Goal: Transaction & Acquisition: Book appointment/travel/reservation

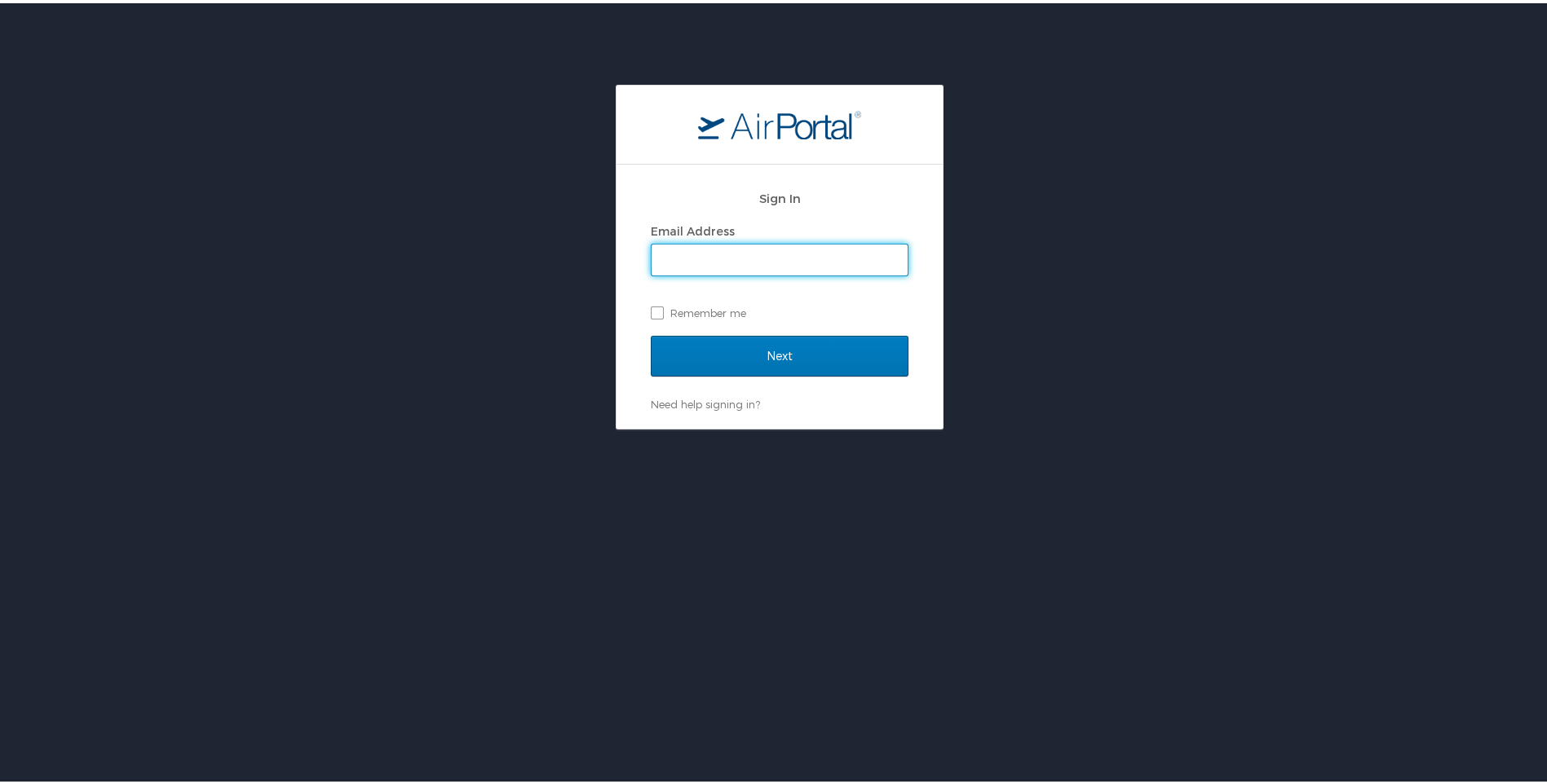
type input "[EMAIL_ADDRESS][DOMAIN_NAME]"
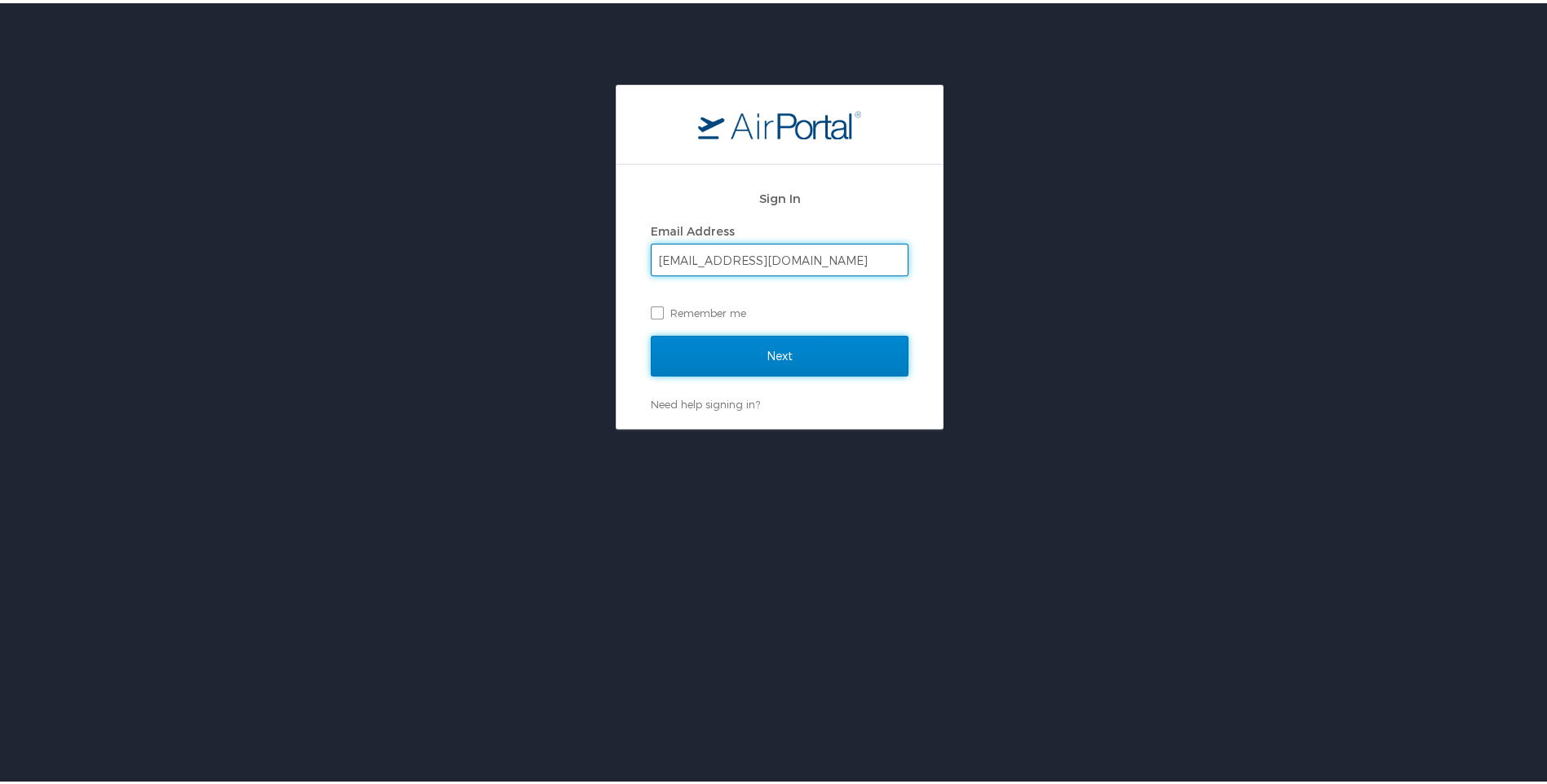
click at [742, 354] on input "Next" at bounding box center [779, 353] width 257 height 41
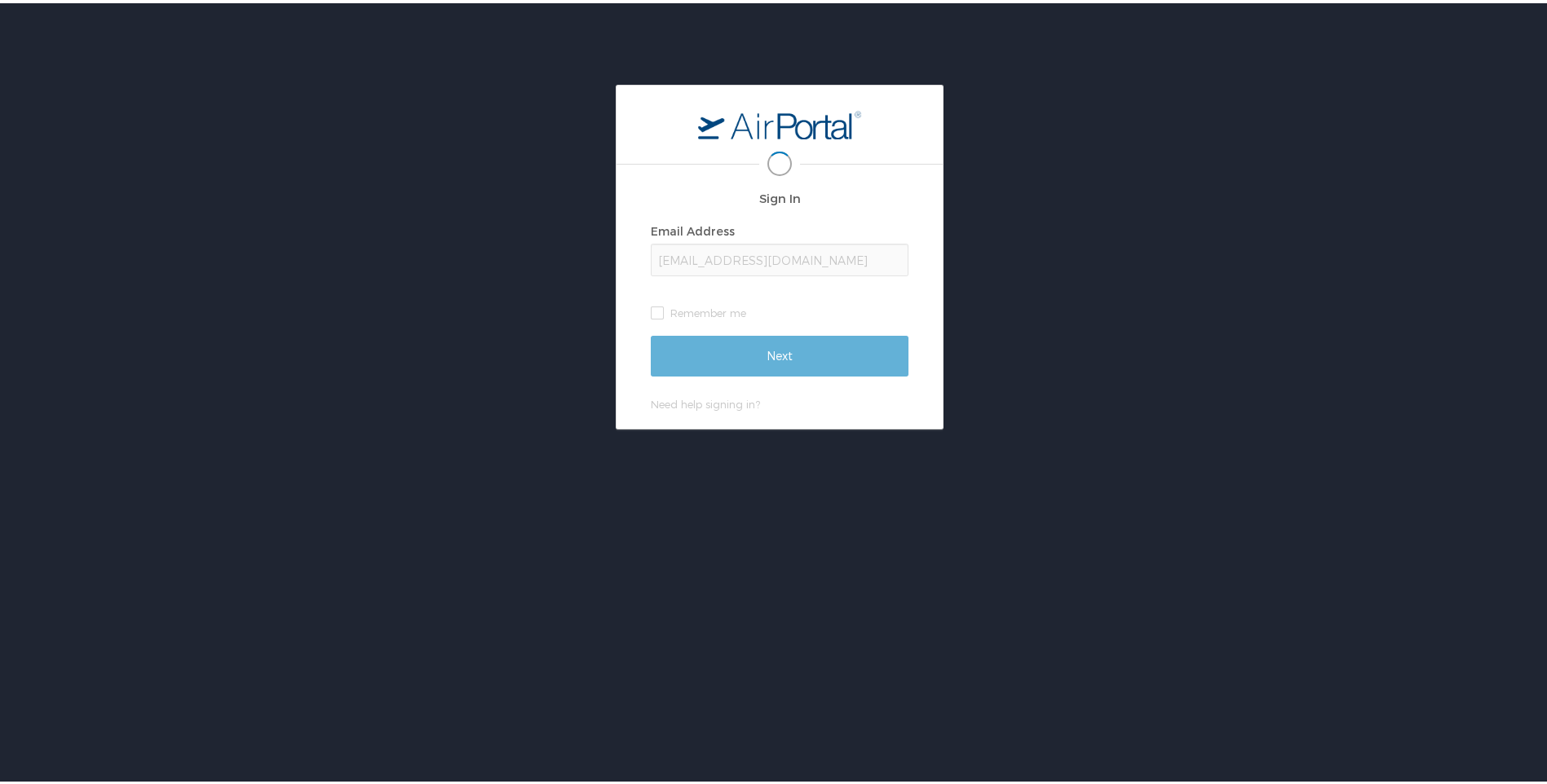
scroll to position [0, 3]
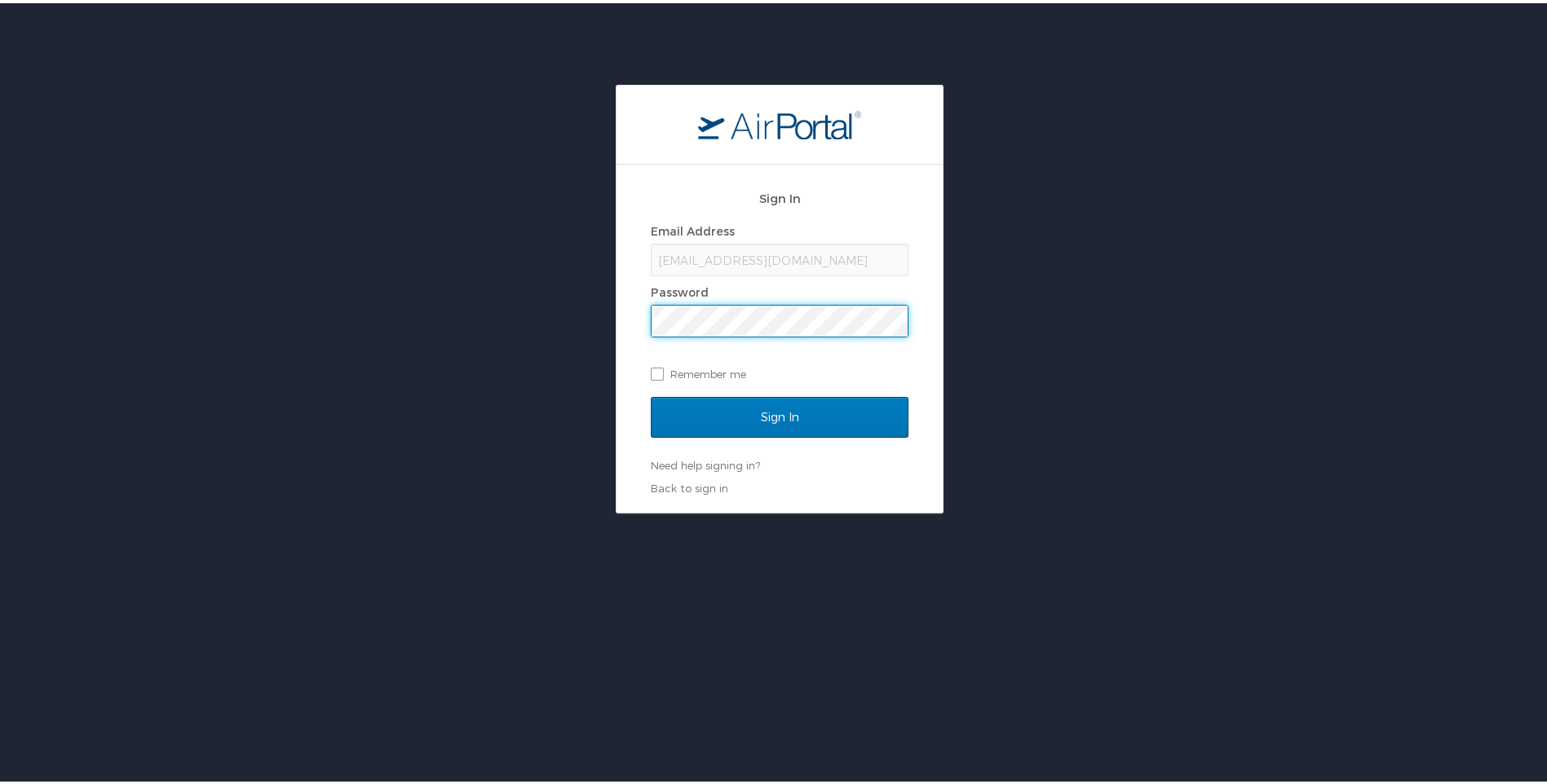
click at [651, 393] on input "Sign In" at bounding box center [779, 413] width 257 height 41
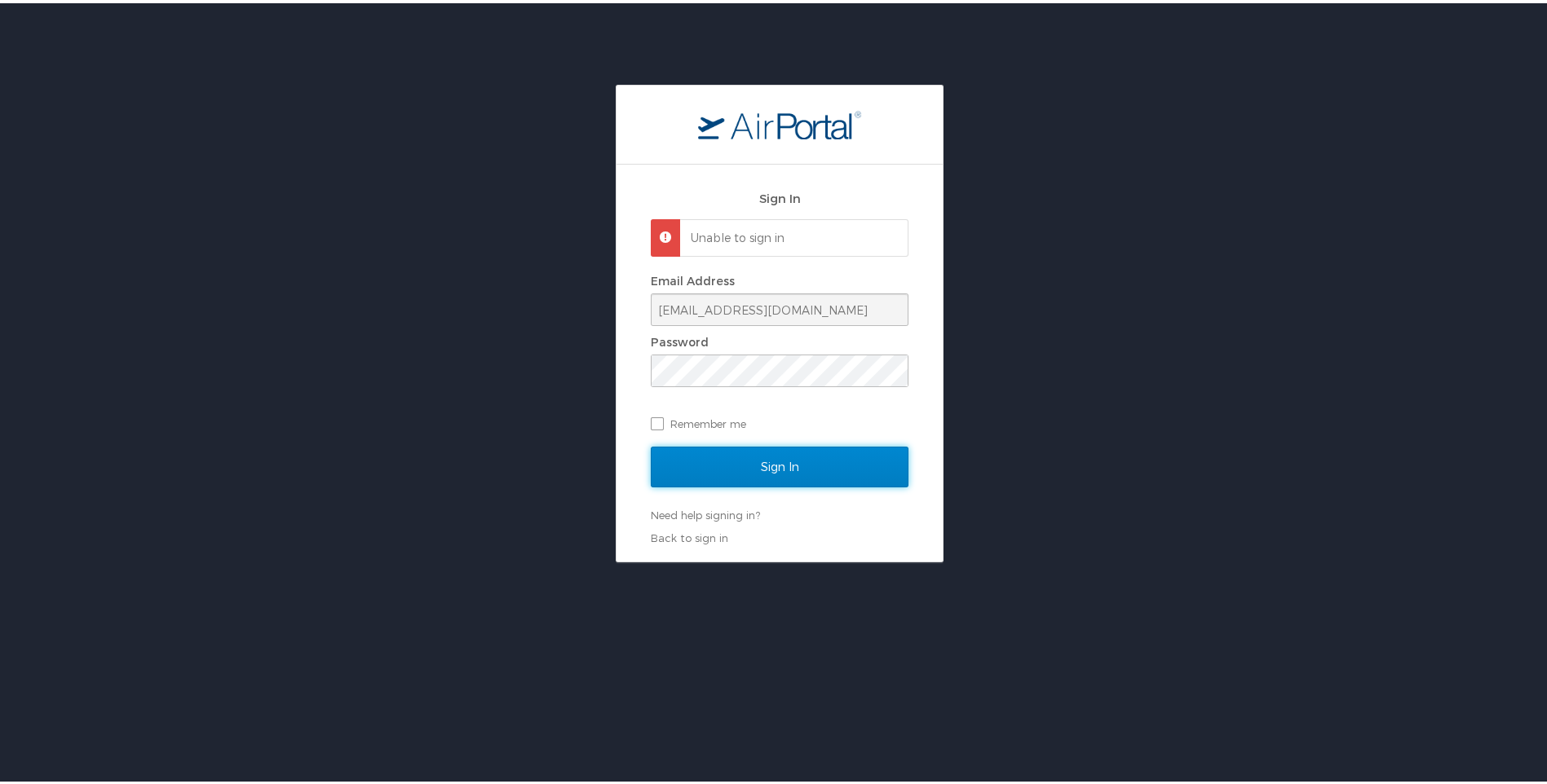
click at [777, 469] on input "Sign In" at bounding box center [779, 463] width 257 height 41
click at [657, 423] on label "Remember me" at bounding box center [779, 420] width 257 height 24
click at [657, 423] on input "Remember me" at bounding box center [656, 419] width 10 height 10
checkbox input "true"
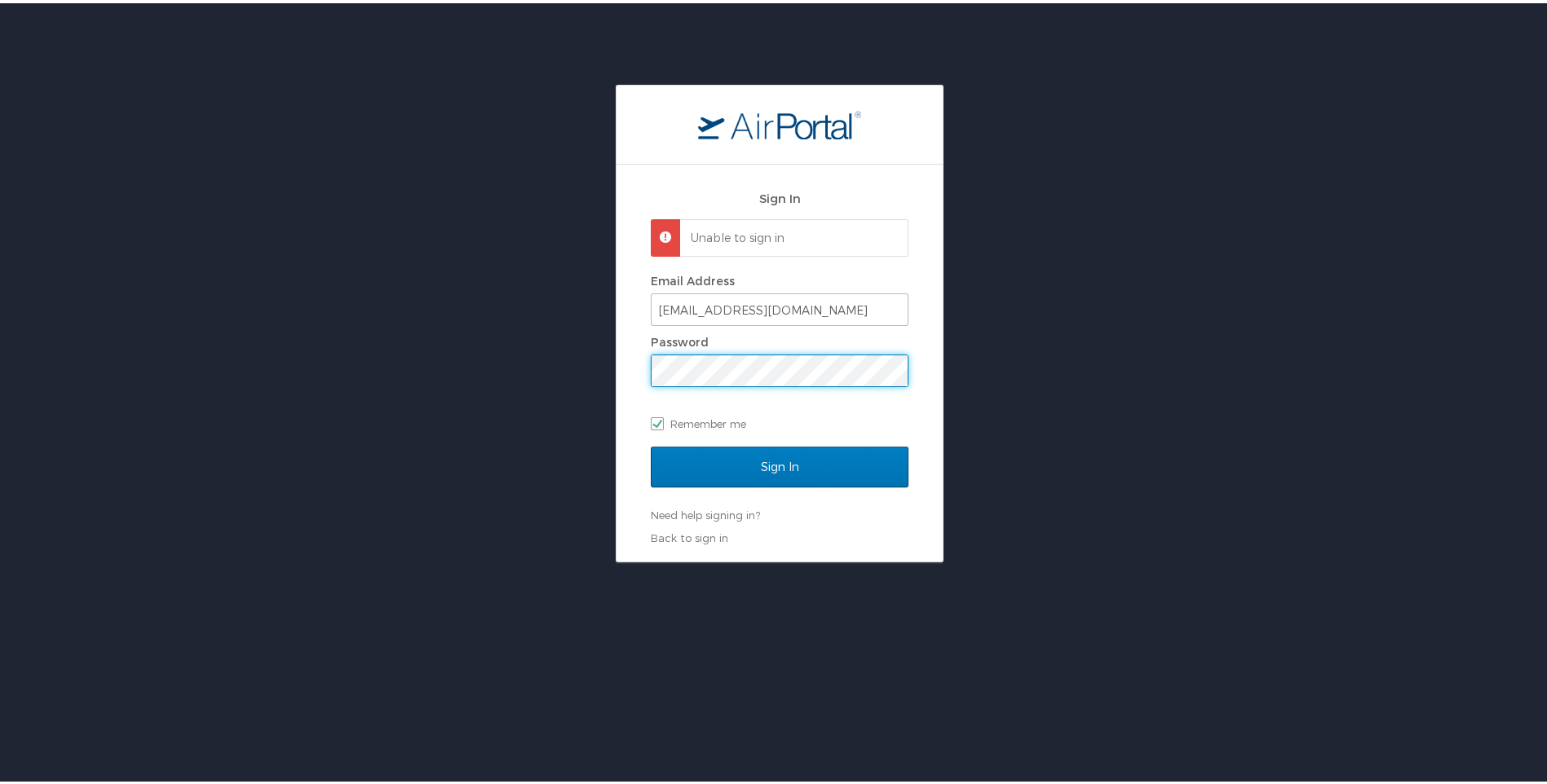
click at [571, 368] on div "Sign In Unable to sign in Email Address ryasmi@lsuhsc.edu Password Remember me …" at bounding box center [779, 320] width 1559 height 477
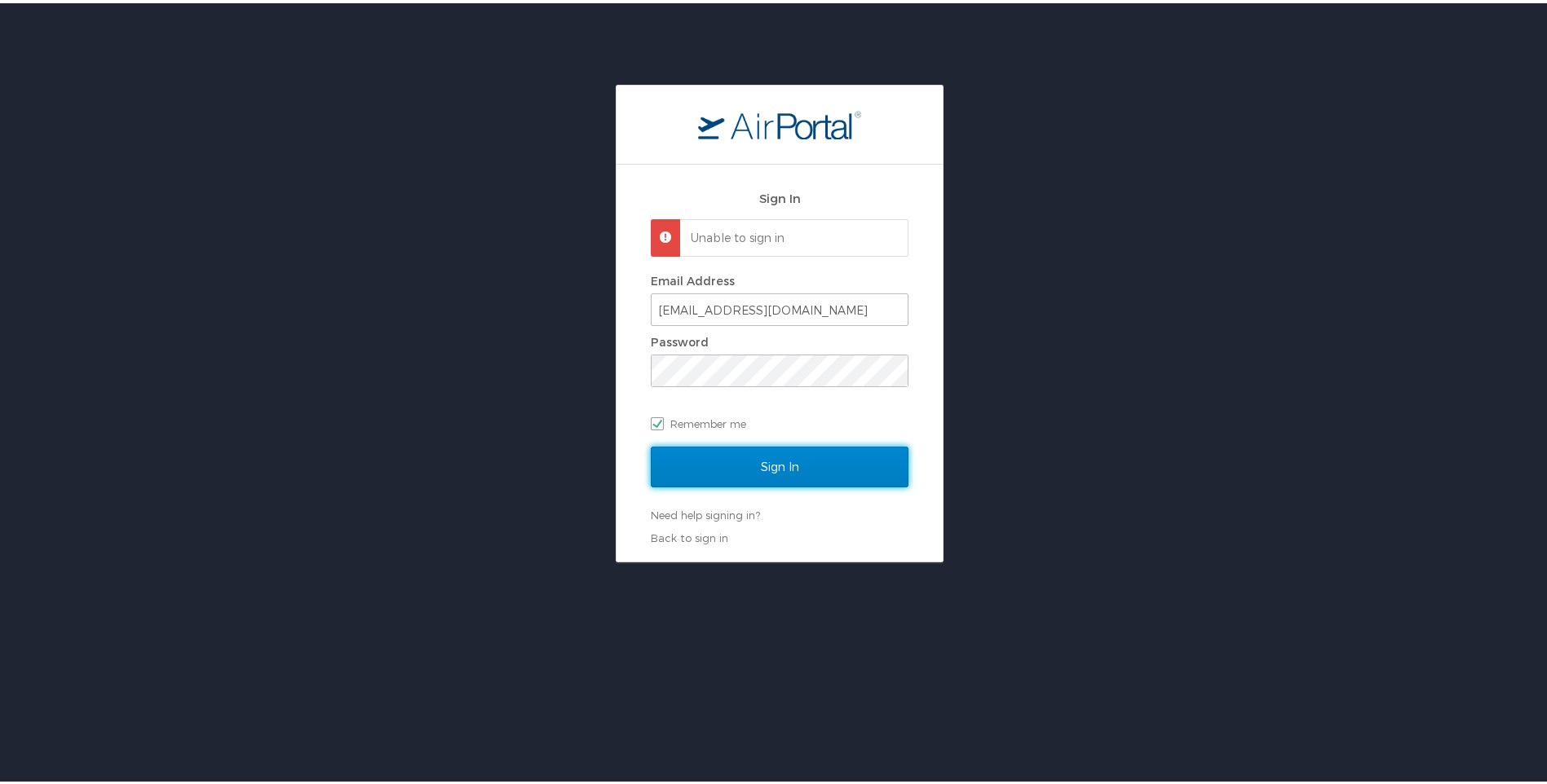
click at [654, 463] on input "Sign In" at bounding box center [779, 463] width 257 height 41
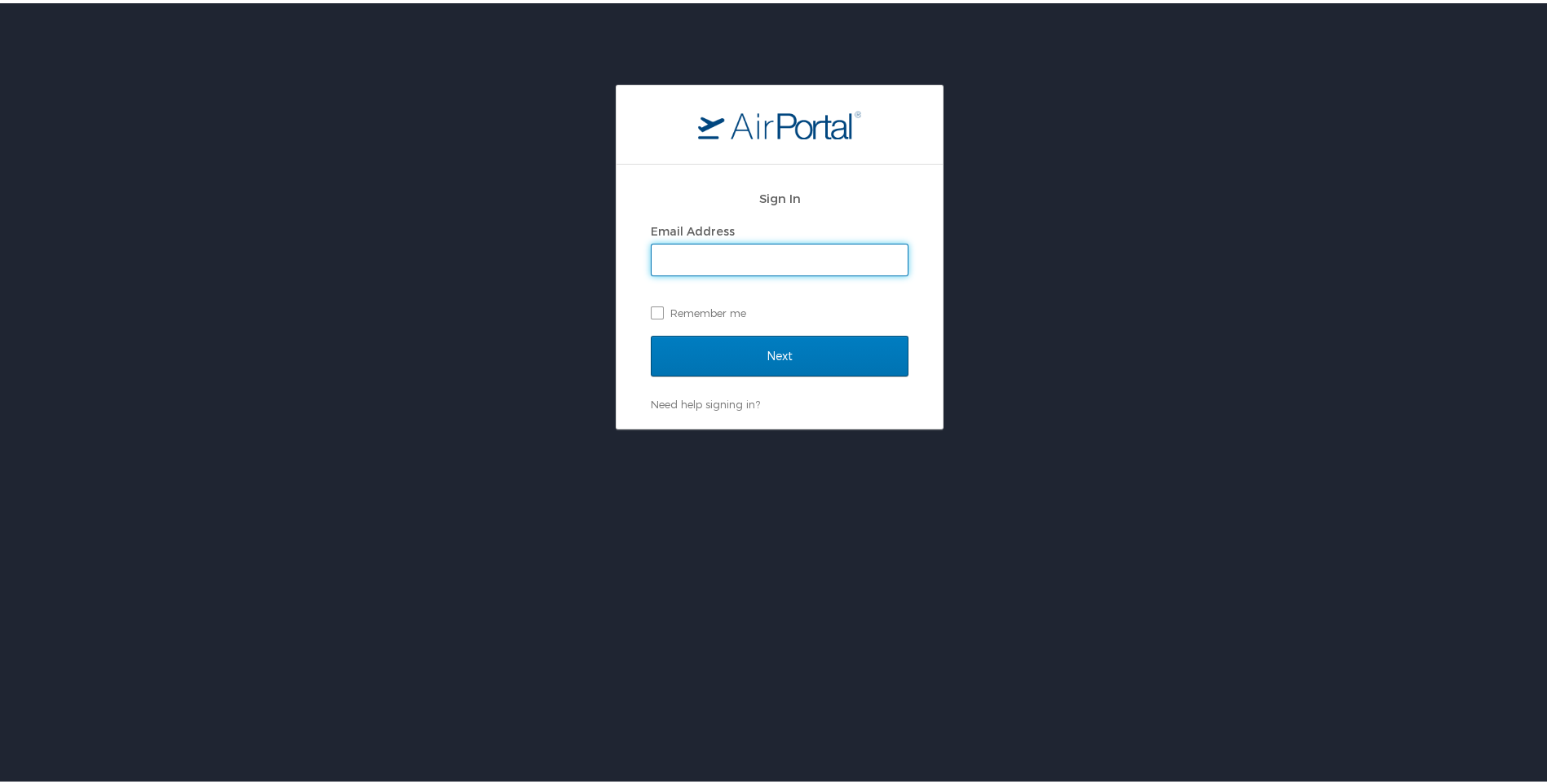
type input "[EMAIL_ADDRESS][DOMAIN_NAME]"
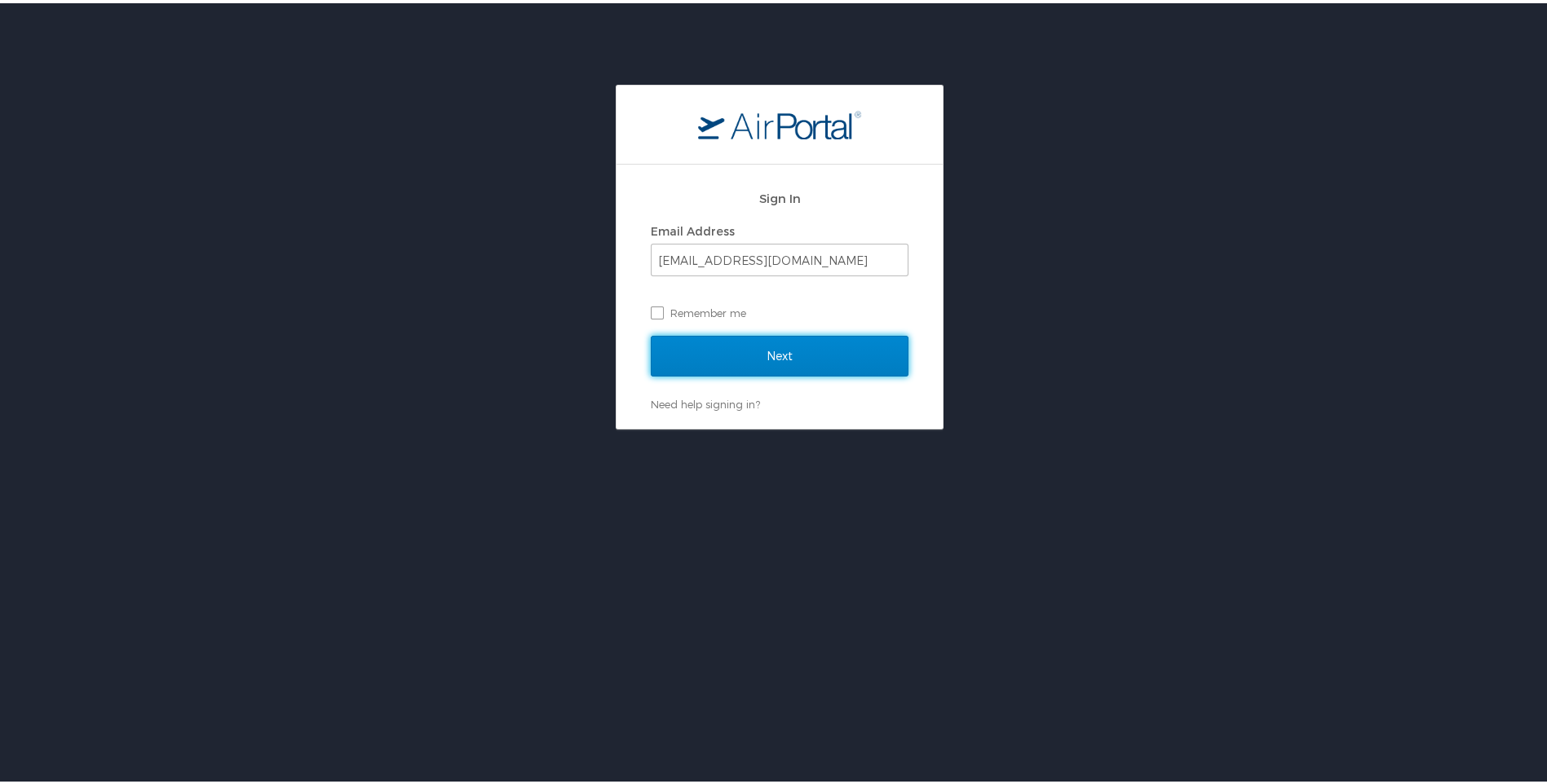
click at [757, 354] on input "Next" at bounding box center [779, 353] width 257 height 41
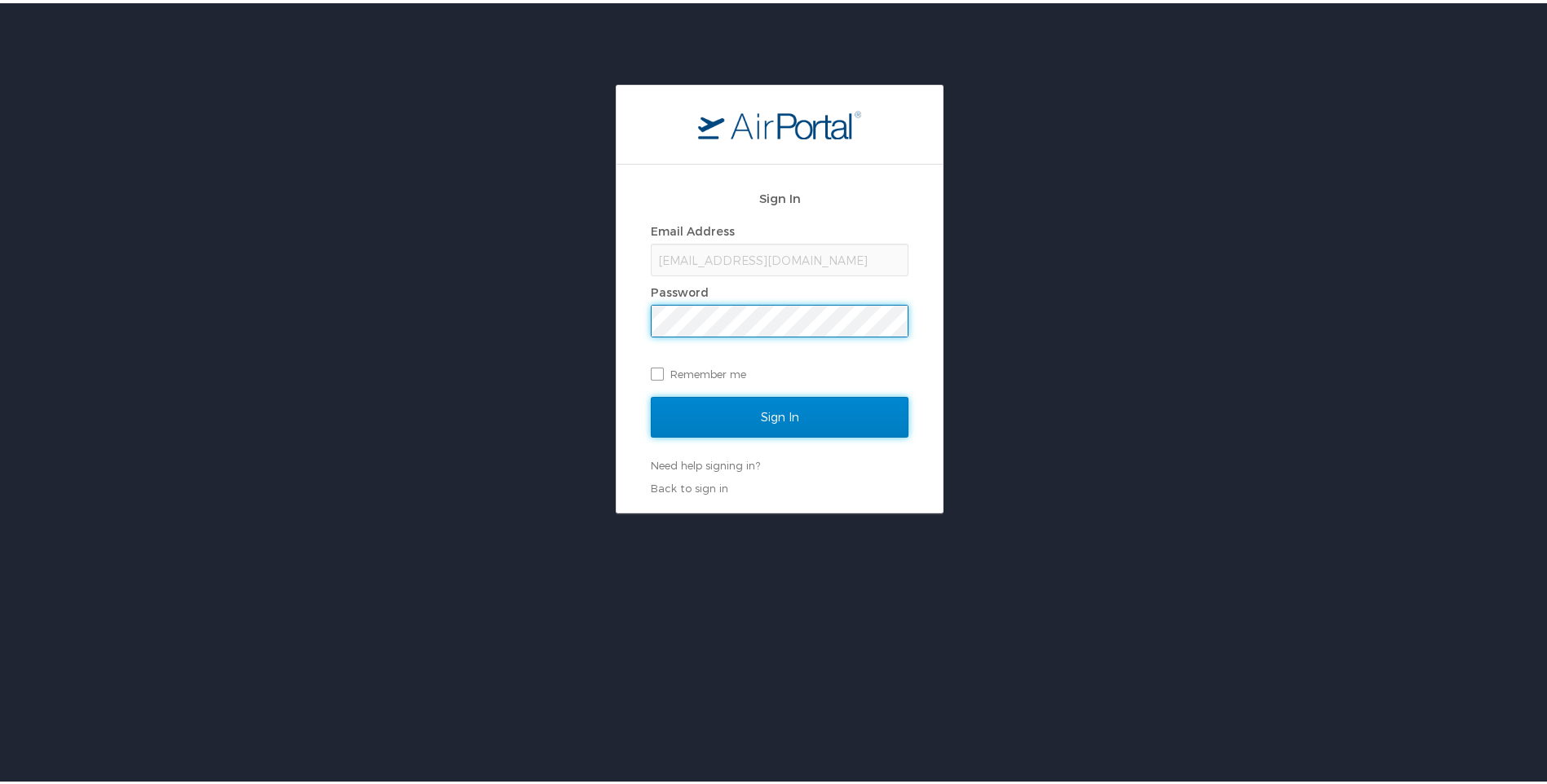
click at [669, 408] on input "Sign In" at bounding box center [779, 413] width 257 height 41
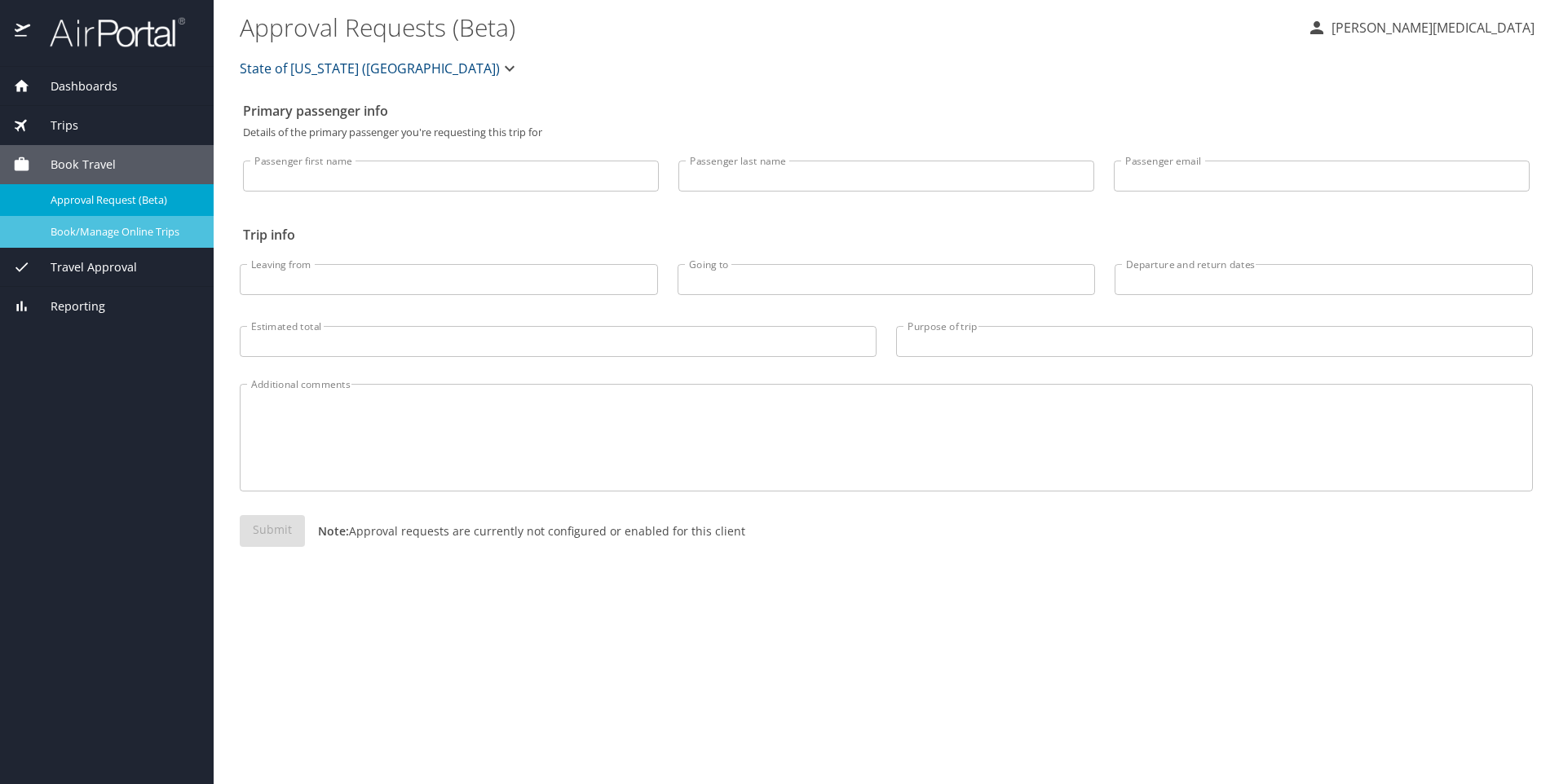
click at [114, 223] on div "Book/Manage Online Trips" at bounding box center [107, 232] width 187 height 19
click at [94, 224] on span "Book/Manage Online Trips" at bounding box center [122, 232] width 144 height 16
